Goal: Transaction & Acquisition: Purchase product/service

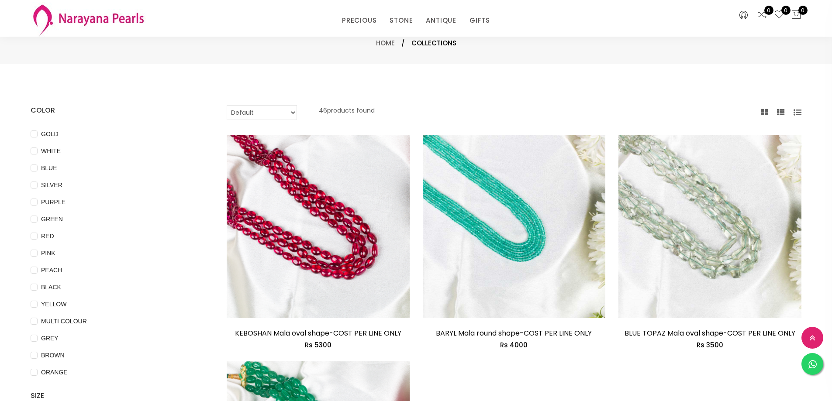
select select "INR"
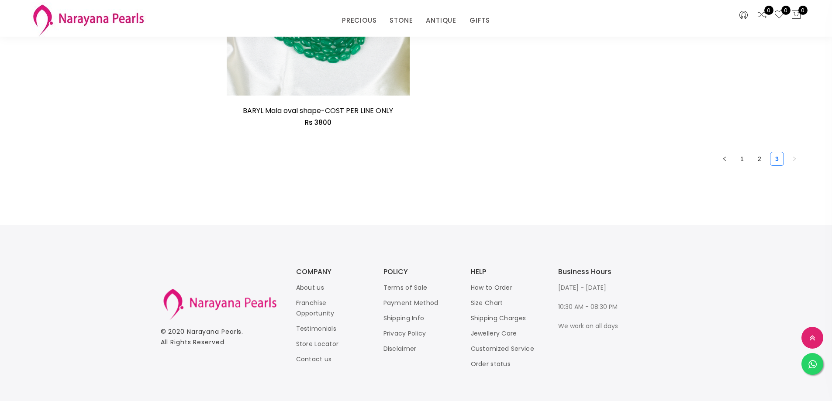
scroll to position [461, 0]
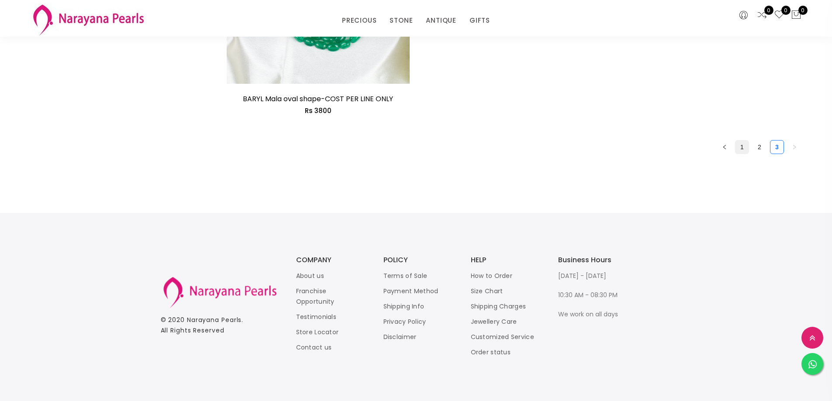
click at [743, 146] on link "1" at bounding box center [741, 147] width 13 height 13
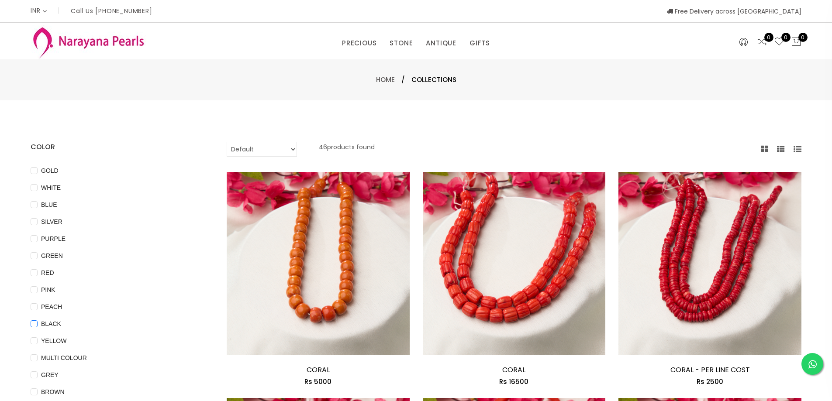
click at [36, 324] on input "BLACK" at bounding box center [34, 330] width 7 height 20
checkbox input "true"
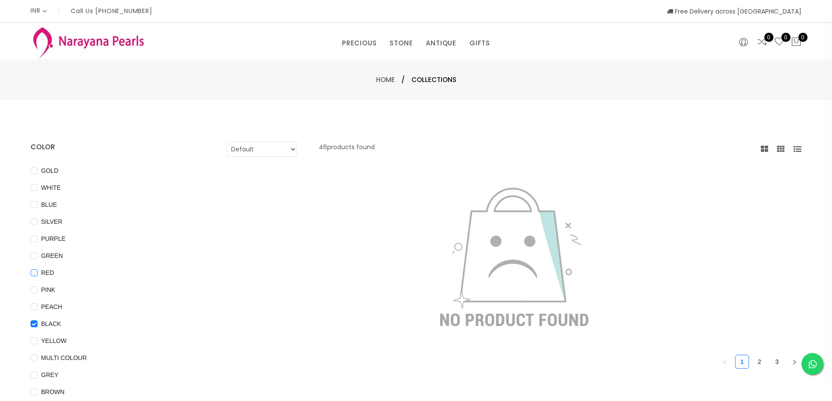
click at [31, 275] on input "RED" at bounding box center [34, 279] width 7 height 20
checkbox input "true"
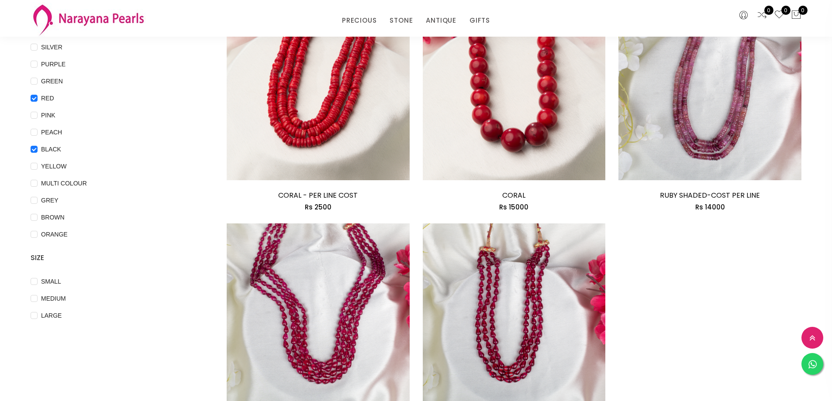
scroll to position [131, 0]
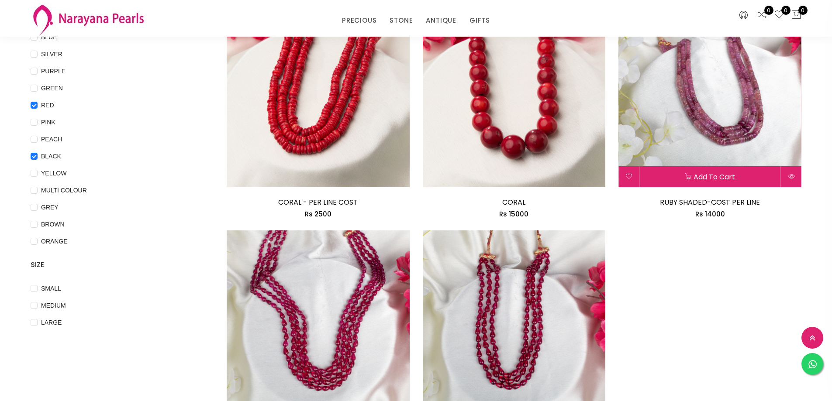
click at [709, 142] on img at bounding box center [709, 95] width 183 height 183
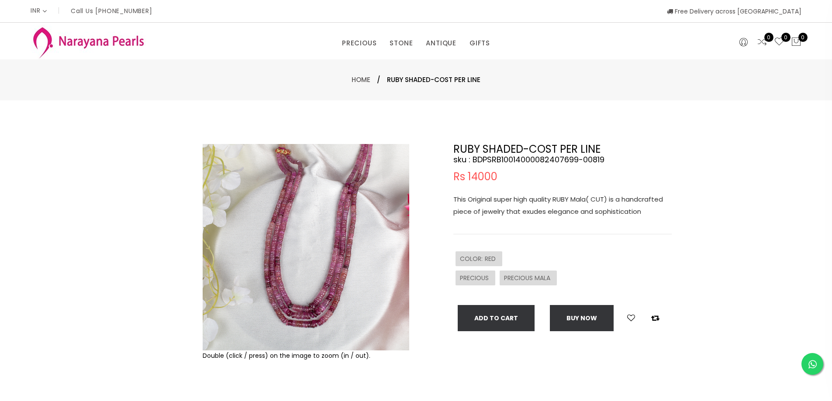
click at [316, 289] on img at bounding box center [306, 247] width 207 height 207
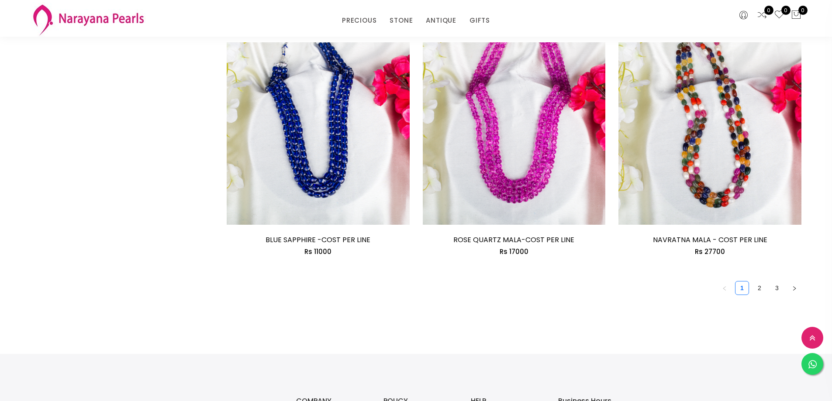
scroll to position [1397, 0]
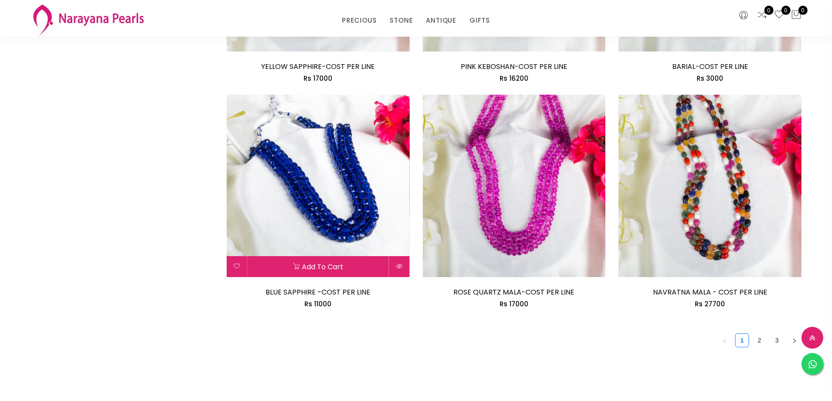
click at [330, 169] on img at bounding box center [318, 186] width 183 height 183
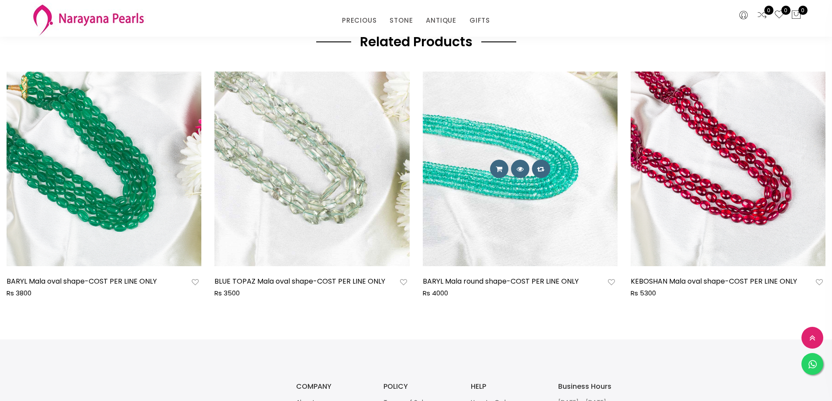
scroll to position [476, 0]
